Goal: Information Seeking & Learning: Learn about a topic

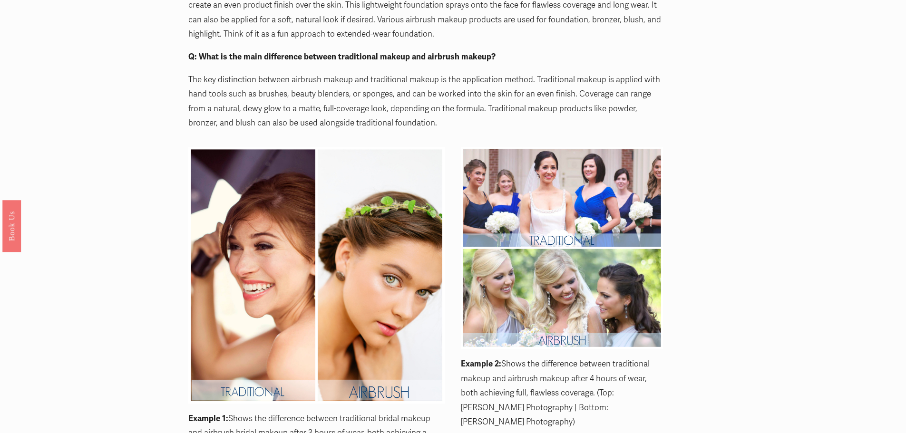
scroll to position [999, 0]
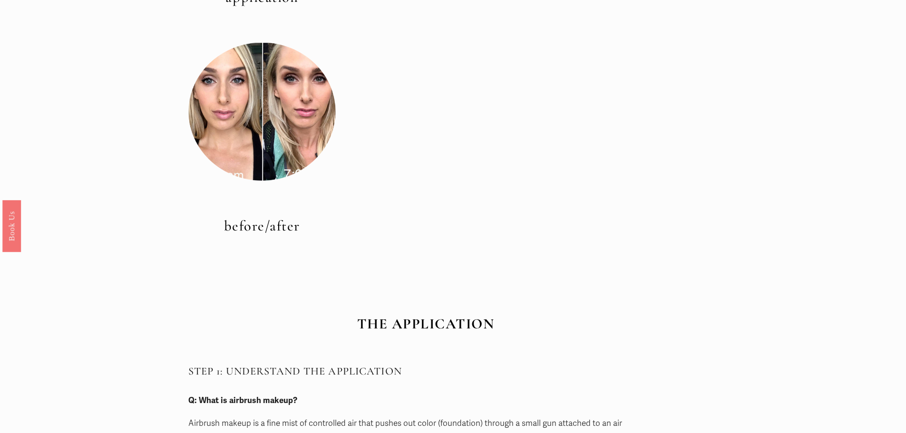
scroll to position [381, 0]
